Goal: Navigation & Orientation: Find specific page/section

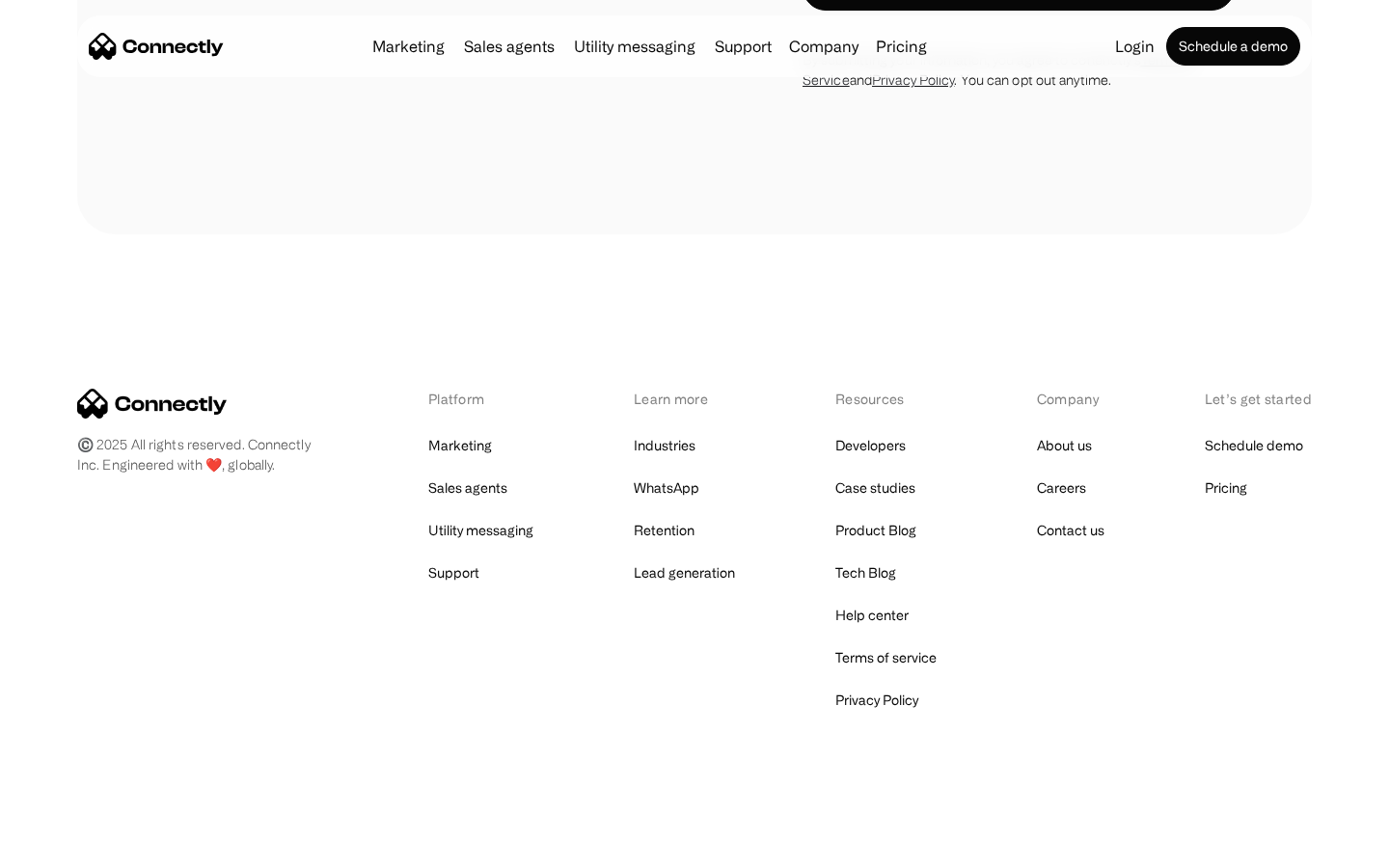
scroll to position [3262, 0]
